Goal: Transaction & Acquisition: Purchase product/service

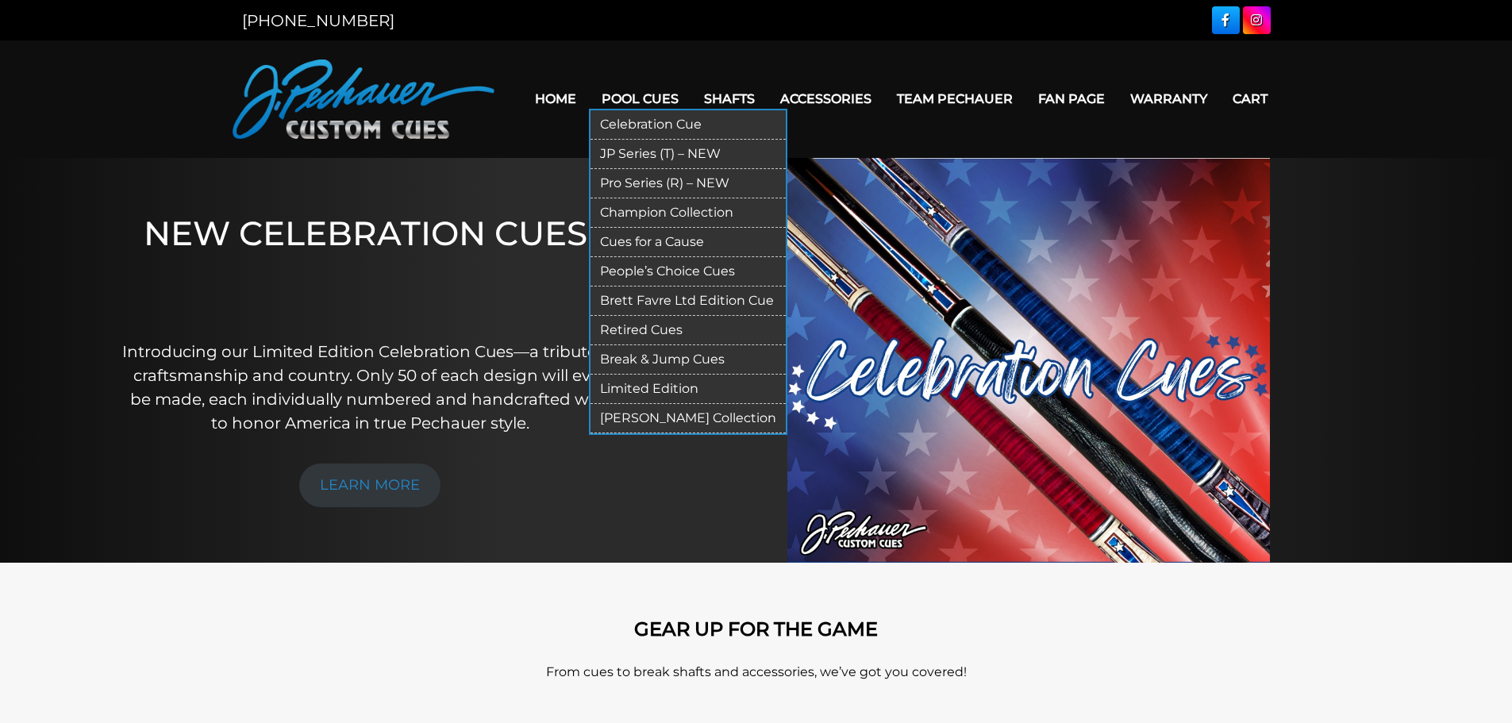
click at [642, 151] on link "JP Series (T) – NEW" at bounding box center [687, 154] width 195 height 29
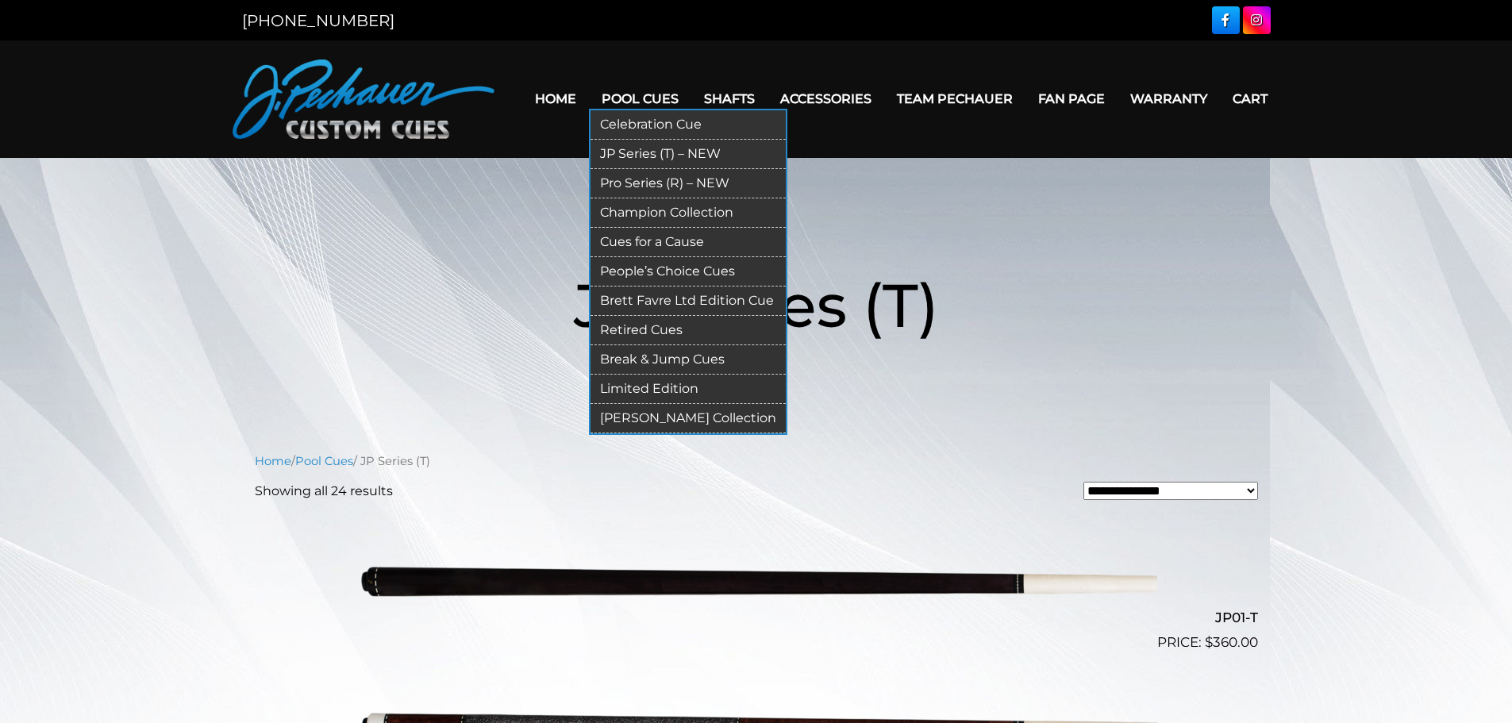
click at [645, 180] on link "Pro Series (R) – NEW" at bounding box center [687, 183] width 195 height 29
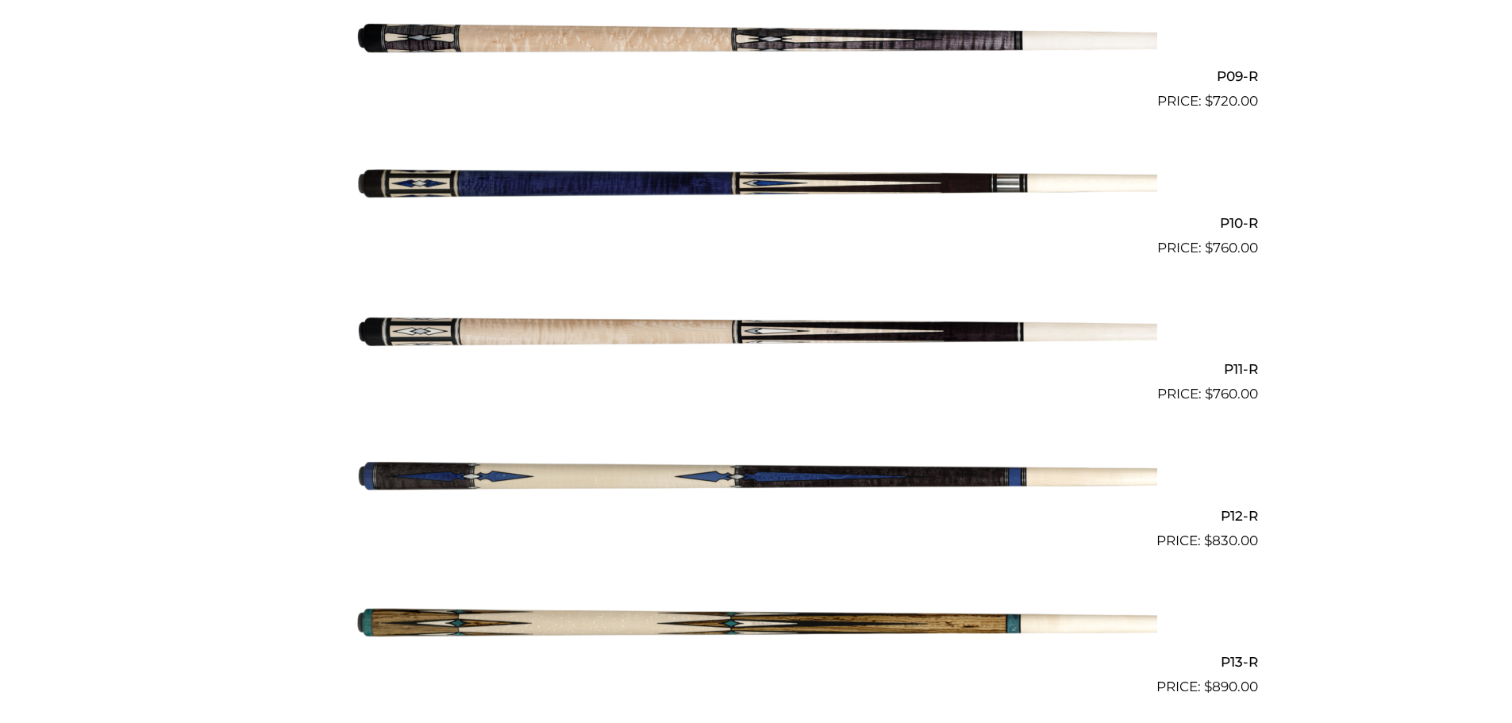
scroll to position [1714, 0]
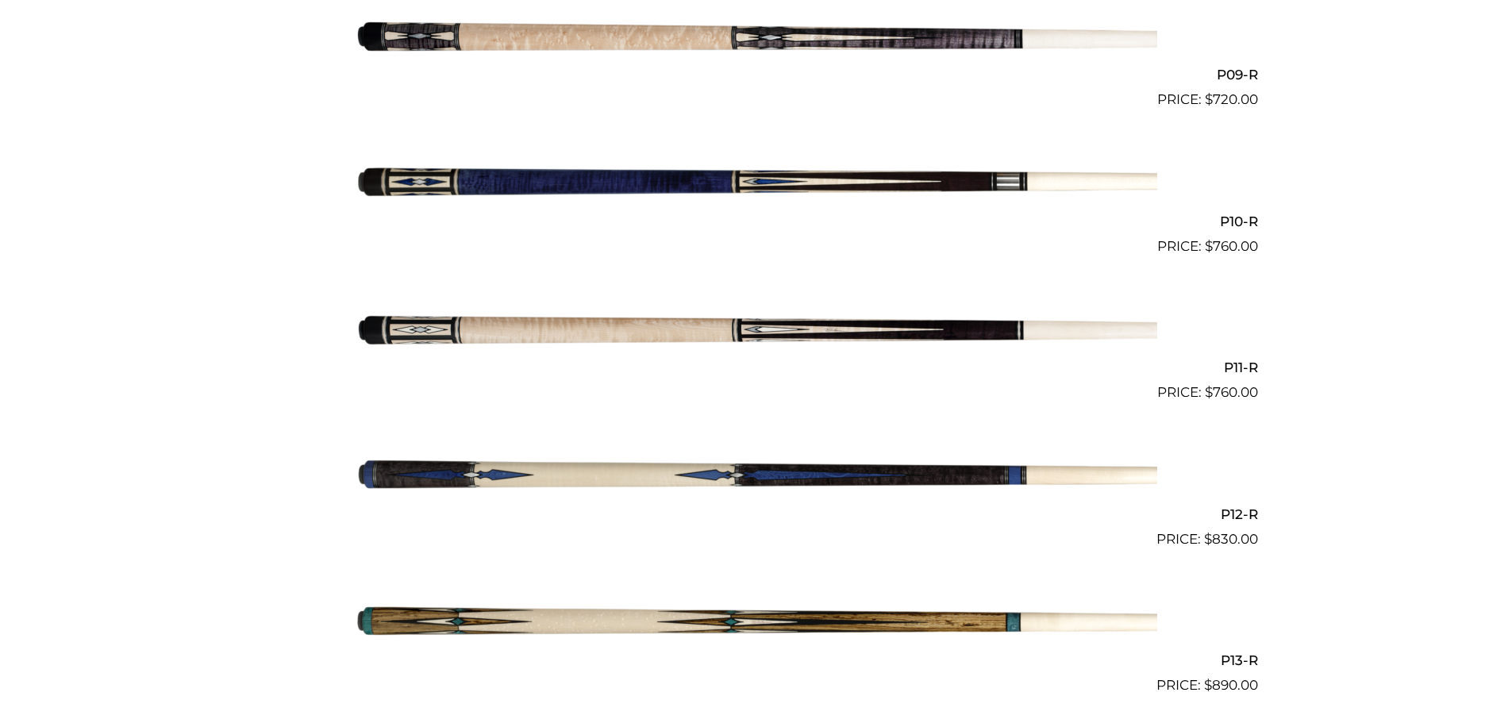
click at [979, 475] on img at bounding box center [757, 476] width 802 height 133
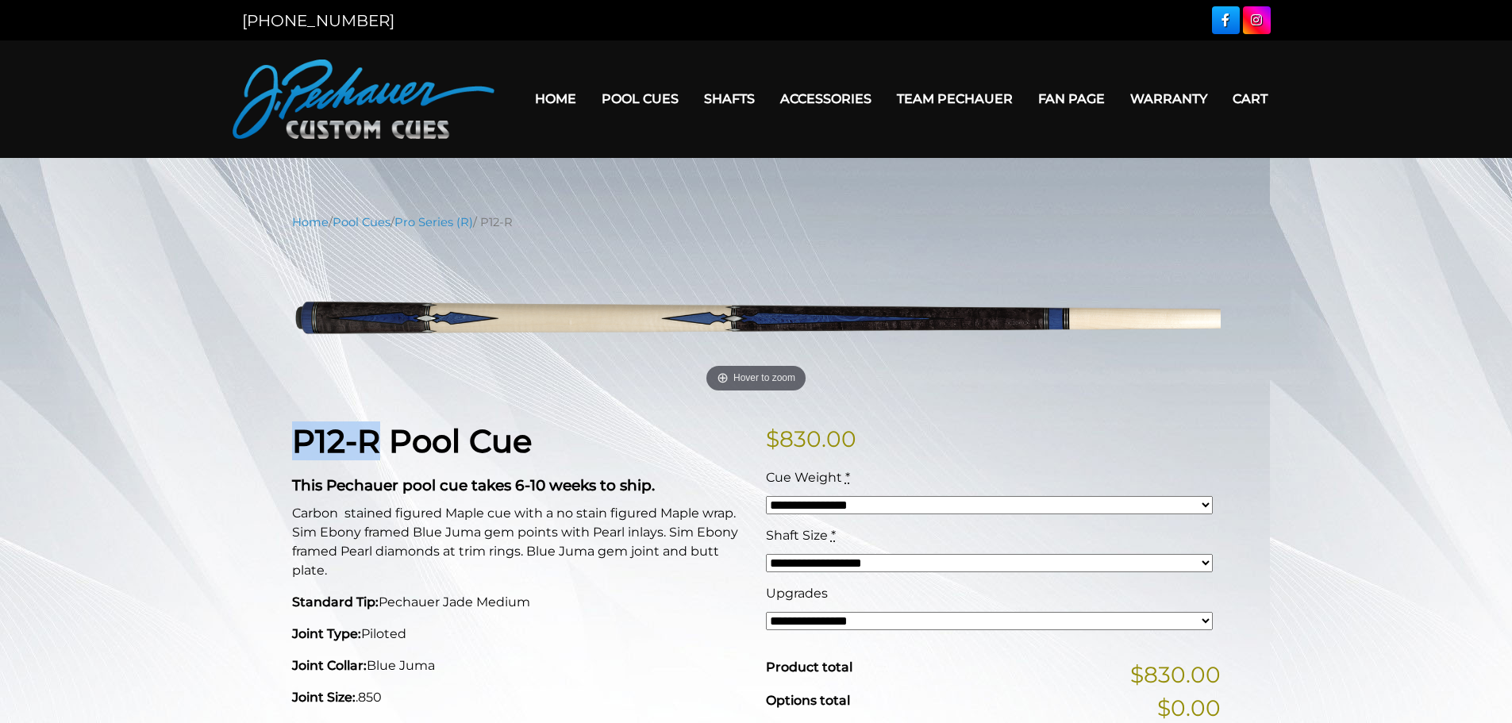
drag, startPoint x: 296, startPoint y: 442, endPoint x: 378, endPoint y: 448, distance: 81.9
click at [378, 448] on strong "P12-R Pool Cue" at bounding box center [412, 440] width 240 height 39
copy strong "P12-R"
